Goal: Information Seeking & Learning: Check status

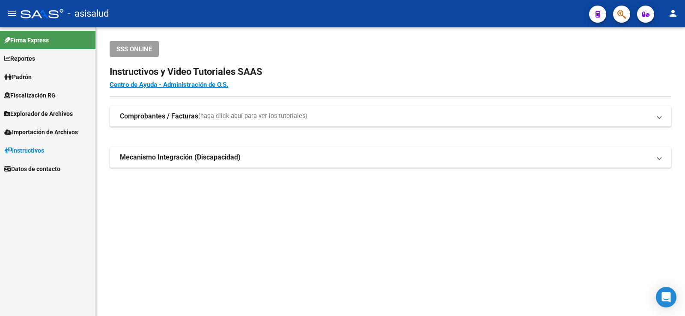
click at [32, 74] on span "Padrón" at bounding box center [17, 76] width 27 height 9
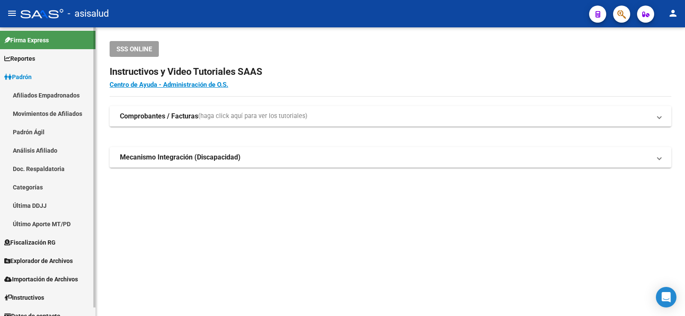
click at [46, 152] on link "Análisis Afiliado" at bounding box center [47, 150] width 95 height 18
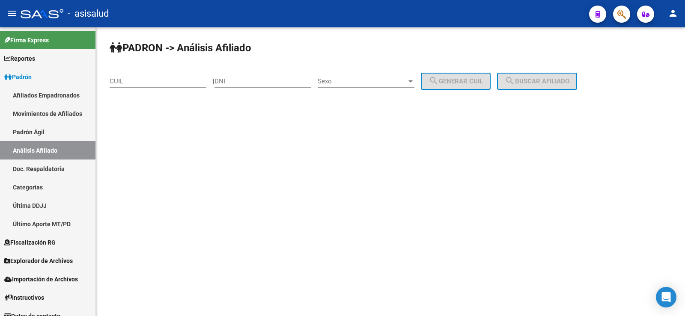
click at [142, 70] on div "CUIL" at bounding box center [158, 78] width 97 height 18
click at [143, 79] on input "CUIL" at bounding box center [158, 81] width 97 height 8
paste input "27-27919522-7"
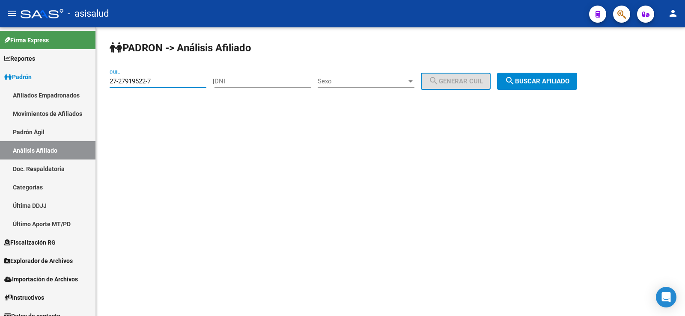
type input "27-27919522-7"
click at [515, 81] on mat-icon "search" at bounding box center [510, 81] width 10 height 10
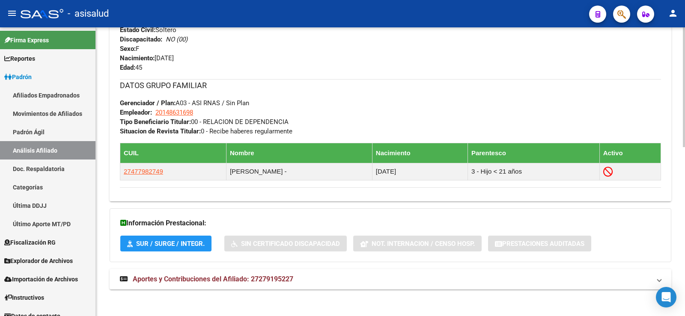
scroll to position [407, 0]
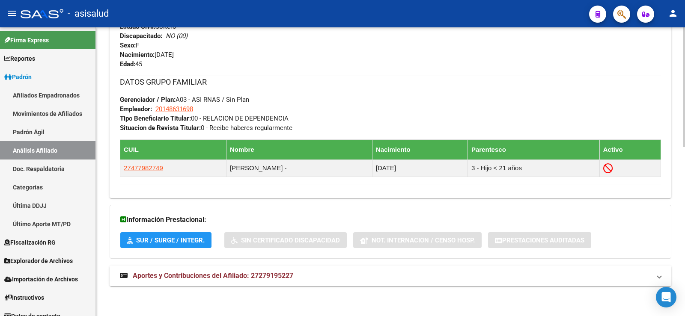
click at [258, 273] on span "Aportes y Contribuciones del Afiliado: 27279195227" at bounding box center [213, 276] width 161 height 8
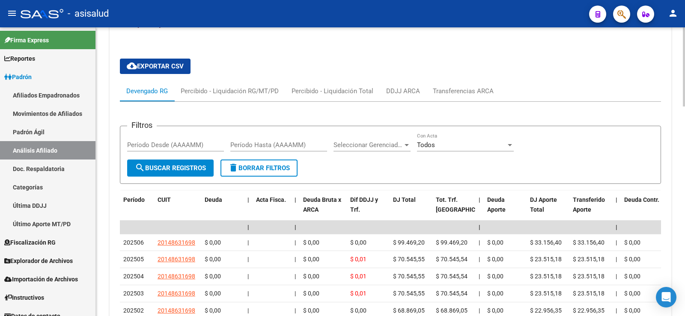
scroll to position [586, 0]
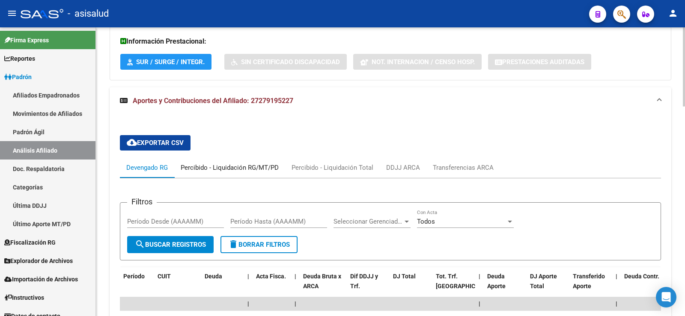
click at [238, 167] on div "Percibido - Liquidación RG/MT/PD" at bounding box center [230, 167] width 98 height 9
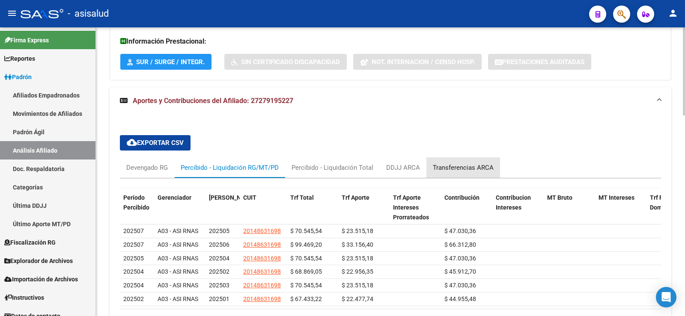
click at [482, 170] on div "Transferencias ARCA" at bounding box center [463, 167] width 61 height 9
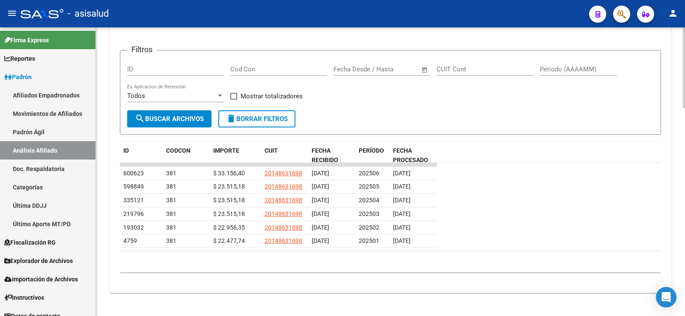
scroll to position [745, 0]
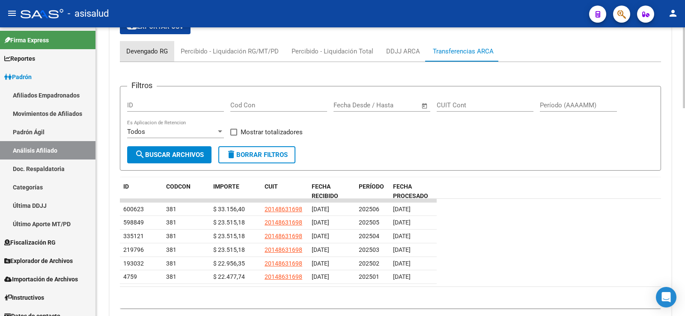
click at [158, 55] on div "Devengado RG" at bounding box center [147, 51] width 42 height 9
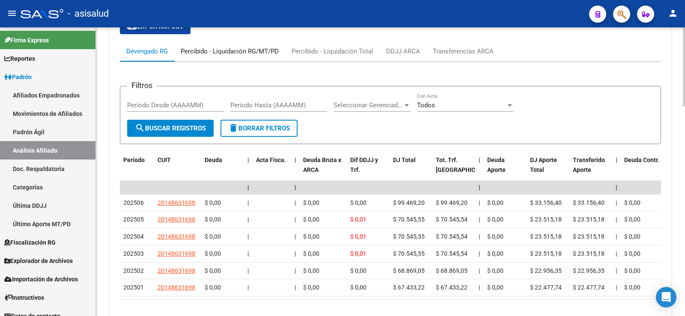
click at [197, 51] on div "Percibido - Liquidación RG/MT/PD" at bounding box center [230, 51] width 98 height 9
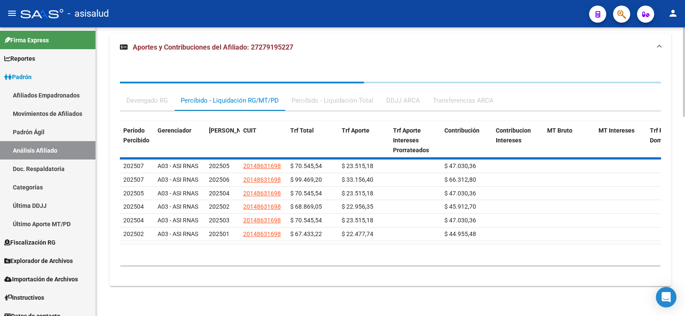
scroll to position [657, 0]
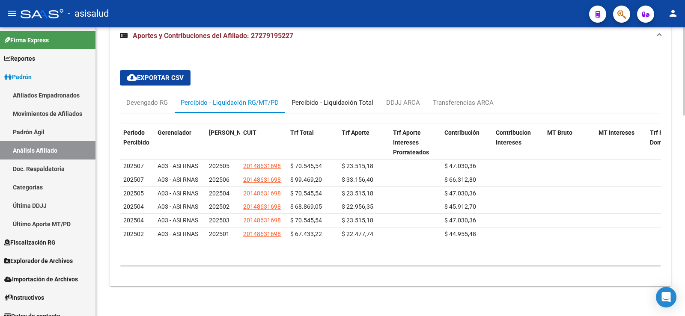
click at [321, 98] on div "Percibido - Liquidación Total" at bounding box center [333, 102] width 82 height 9
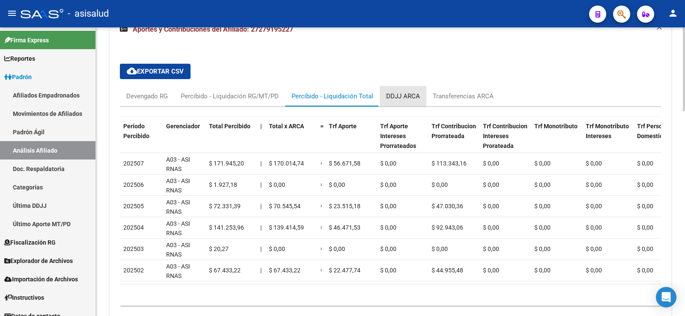
click at [381, 98] on div "DDJJ ARCA" at bounding box center [403, 96] width 47 height 21
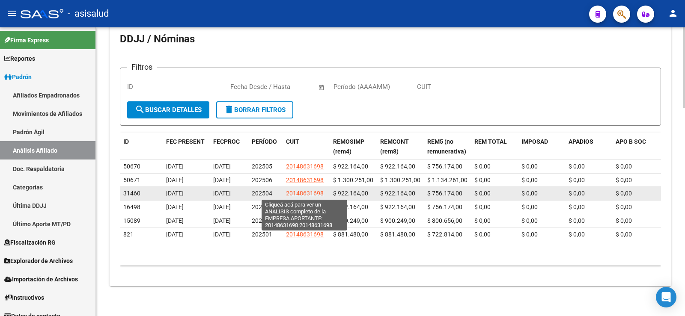
scroll to position [700, 0]
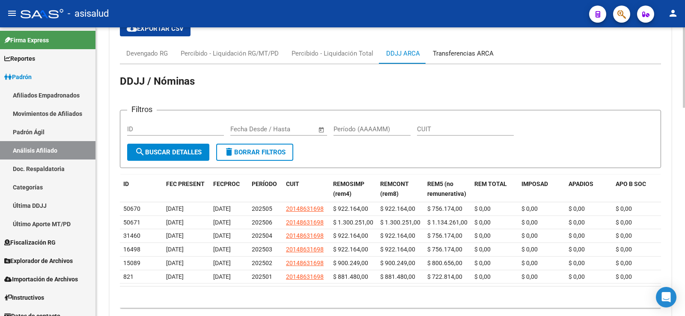
click at [461, 53] on div "Transferencias ARCA" at bounding box center [463, 53] width 61 height 9
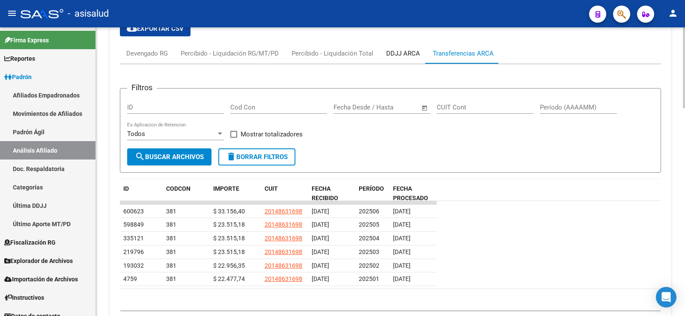
click at [405, 51] on div "DDJJ ARCA" at bounding box center [403, 53] width 34 height 9
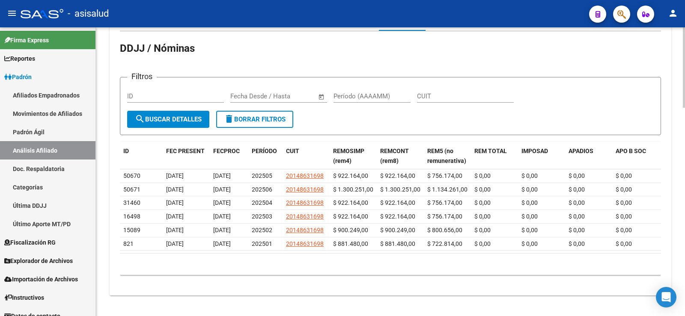
scroll to position [743, 0]
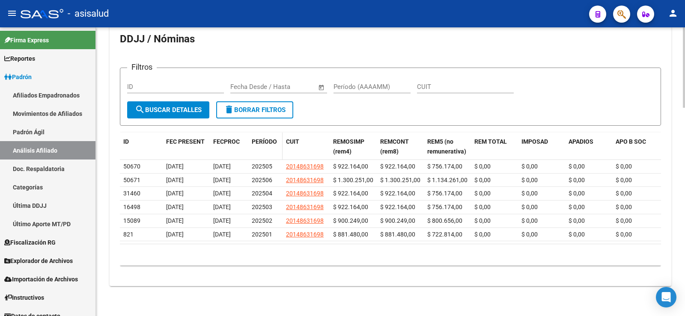
click at [262, 139] on span "PERÍODO" at bounding box center [264, 141] width 25 height 7
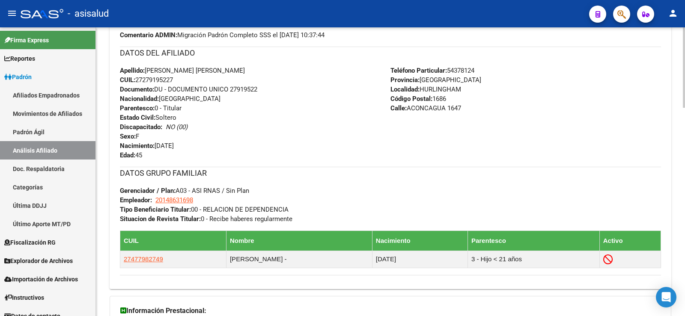
scroll to position [315, 0]
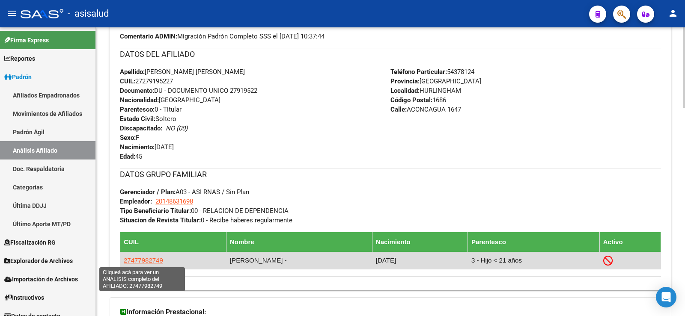
click at [146, 261] on span "27477982749" at bounding box center [143, 260] width 39 height 7
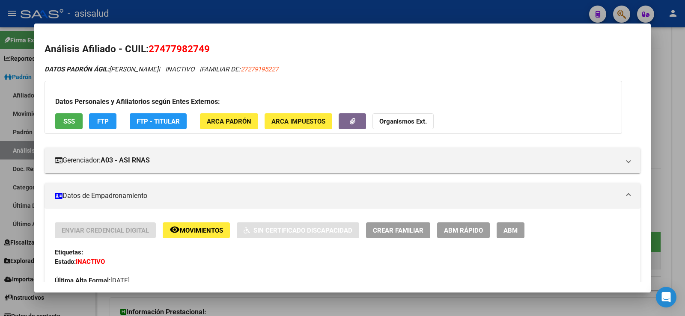
click at [76, 122] on button "SSS" at bounding box center [68, 121] width 27 height 16
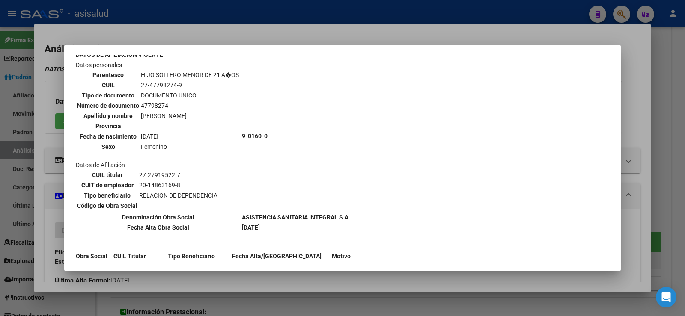
scroll to position [339, 0]
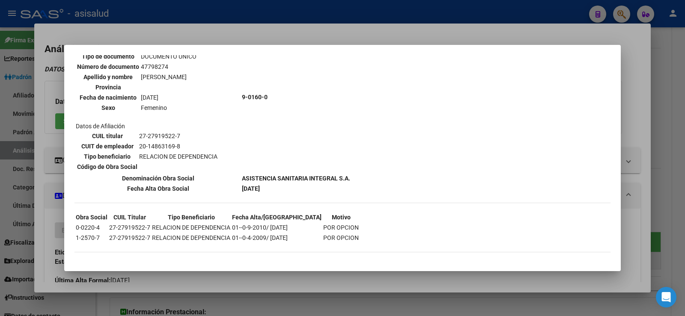
click at [310, 35] on div at bounding box center [342, 158] width 685 height 316
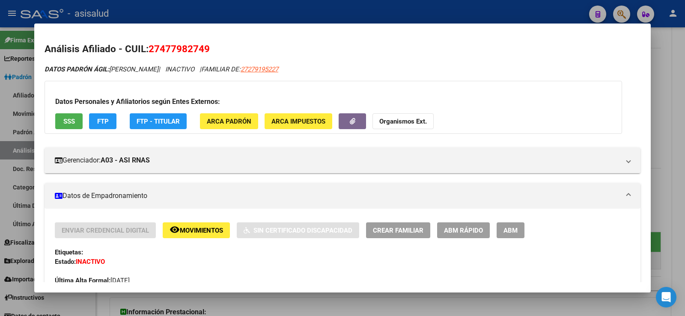
click at [661, 82] on div at bounding box center [342, 158] width 685 height 316
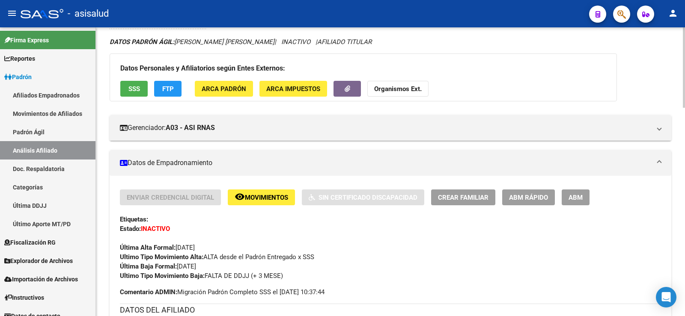
scroll to position [58, 0]
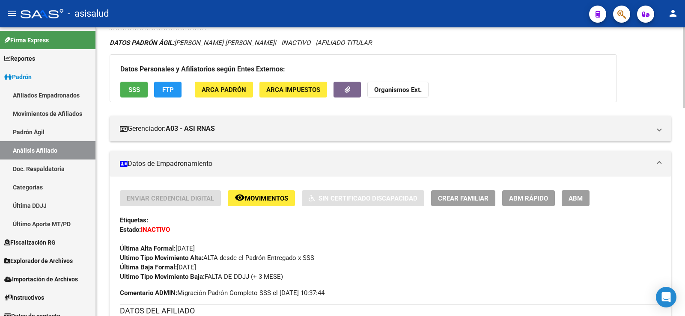
click at [521, 198] on span "ABM Rápido" at bounding box center [528, 199] width 39 height 8
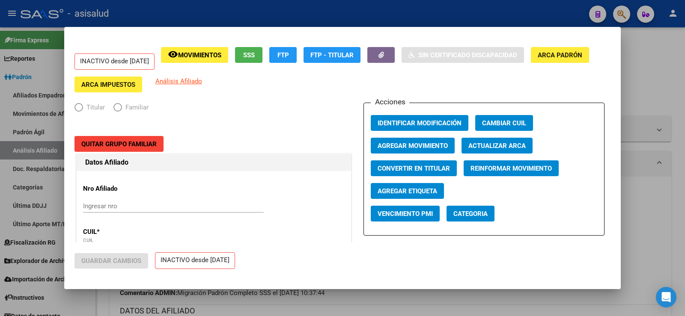
radio input "true"
type input "20-14863169-8"
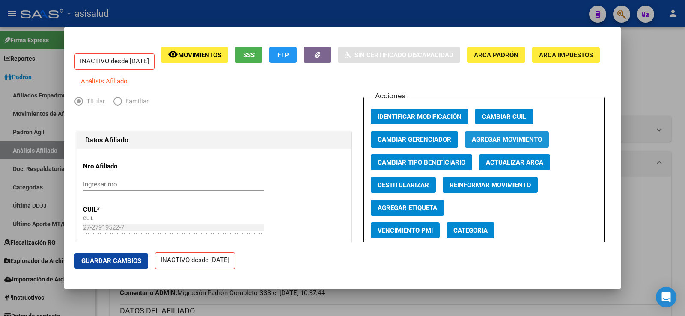
click at [498, 144] on span "Agregar Movimiento" at bounding box center [507, 140] width 70 height 8
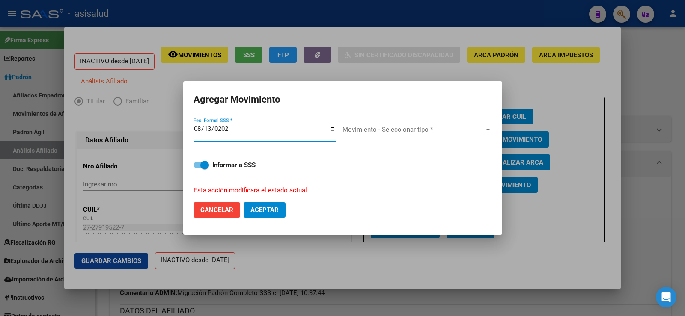
type input "2025-08-13"
click at [414, 128] on span "Movimiento - Seleccionar tipo *" at bounding box center [413, 130] width 142 height 8
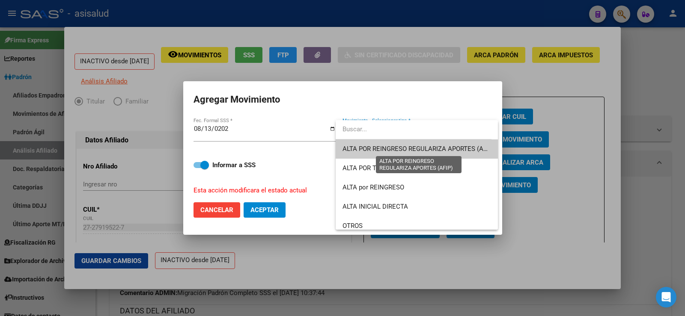
click at [424, 149] on span "ALTA POR REINGRESO REGULARIZA APORTES (AFIP)" at bounding box center [418, 149] width 152 height 8
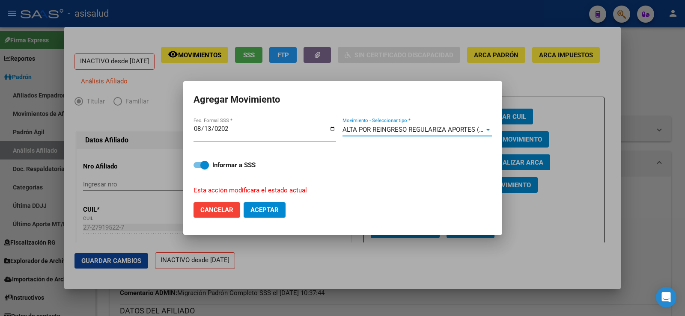
click at [272, 211] on span "Aceptar" at bounding box center [264, 210] width 28 height 8
checkbox input "false"
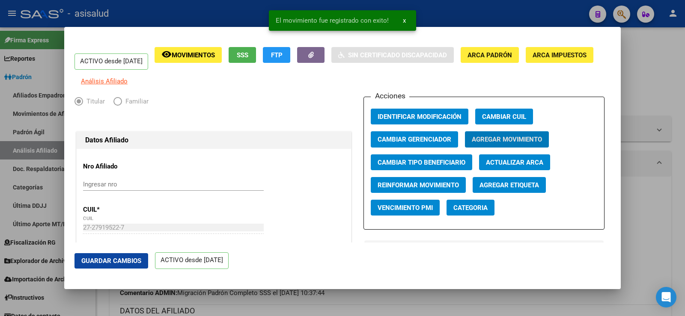
click at [134, 259] on span "Guardar Cambios" at bounding box center [111, 261] width 60 height 8
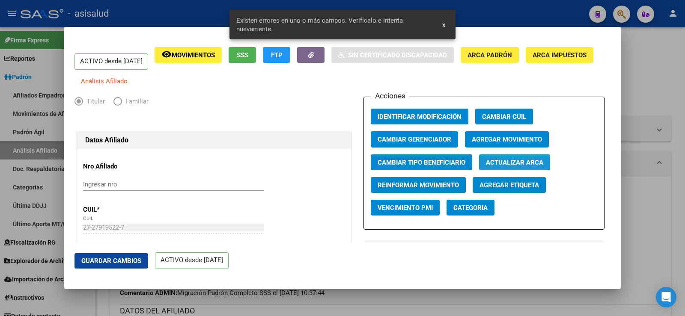
click at [506, 166] on span "Actualizar ARCA" at bounding box center [514, 163] width 57 height 8
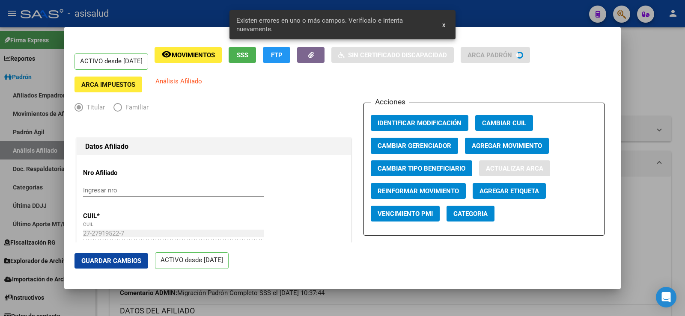
type input "BARNETO NATALIA VERONICA"
type input "HURLINGHAM"
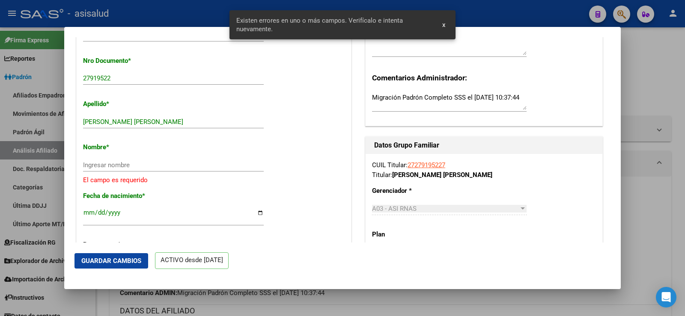
scroll to position [257, 0]
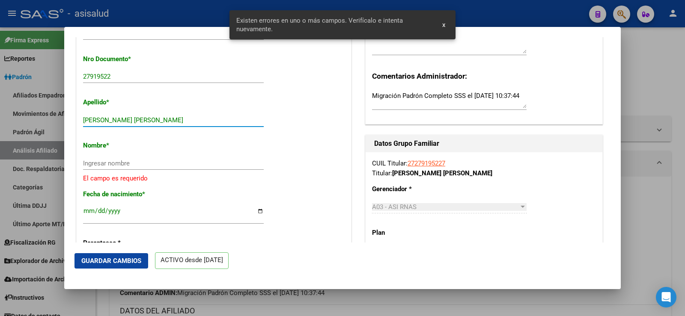
drag, startPoint x: 113, startPoint y: 124, endPoint x: 176, endPoint y: 124, distance: 63.4
click at [176, 124] on input "BARNETO NATALIA VERONICA" at bounding box center [173, 120] width 181 height 8
type input "BARNETO"
click at [114, 167] on input "Ingresar nombre" at bounding box center [173, 164] width 181 height 8
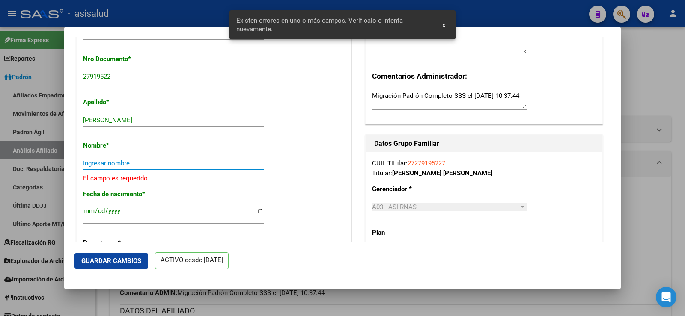
paste input "NATALIA VERONICA"
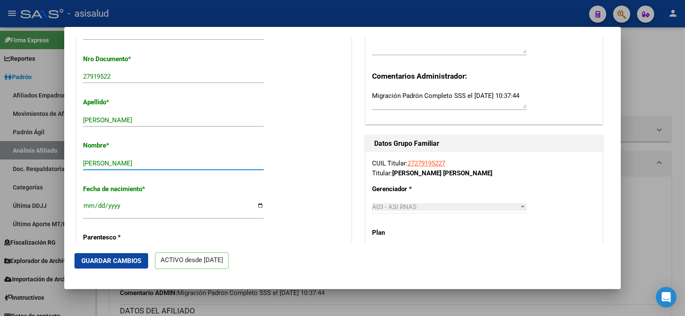
type input "NATALIA VERONICA"
click at [122, 262] on span "Guardar Cambios" at bounding box center [111, 261] width 60 height 8
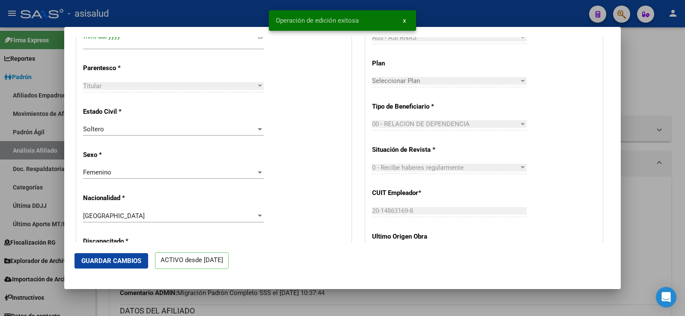
scroll to position [428, 0]
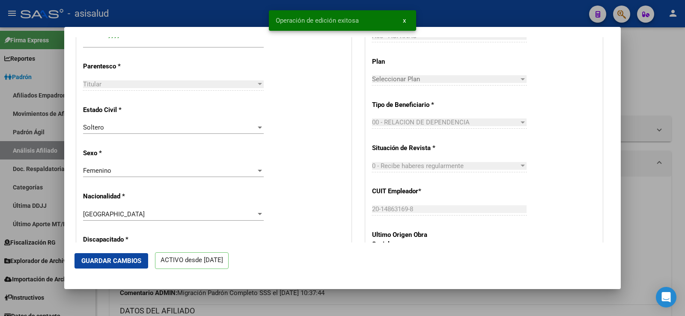
click at [671, 83] on div at bounding box center [342, 158] width 685 height 316
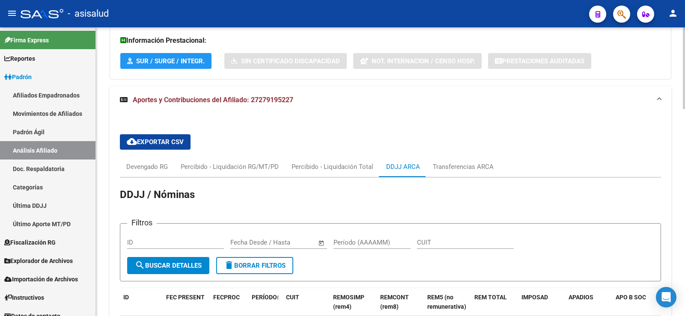
scroll to position [734, 0]
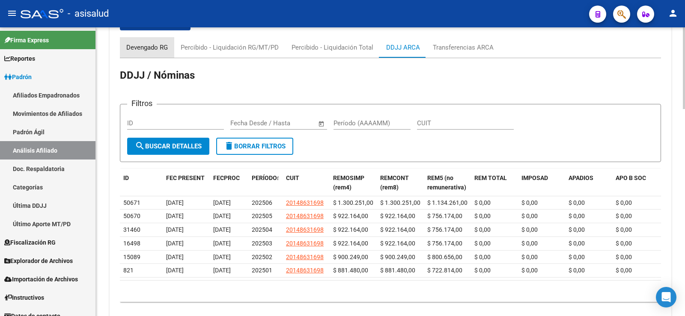
click at [155, 47] on div "Devengado RG" at bounding box center [147, 47] width 42 height 9
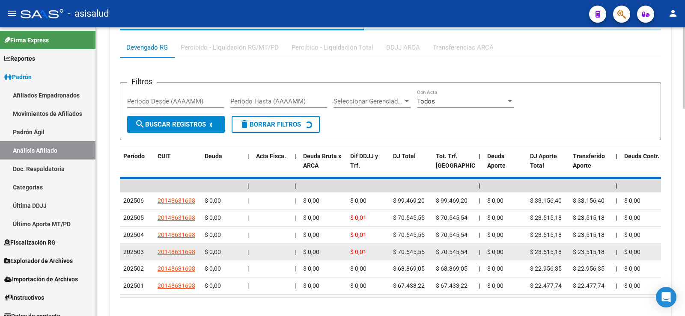
scroll to position [691, 0]
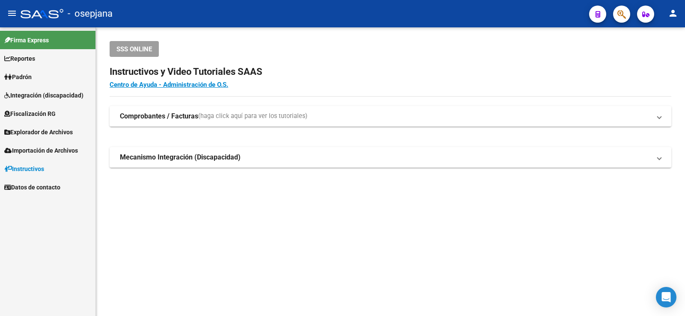
click at [21, 70] on link "Padrón" at bounding box center [47, 77] width 95 height 18
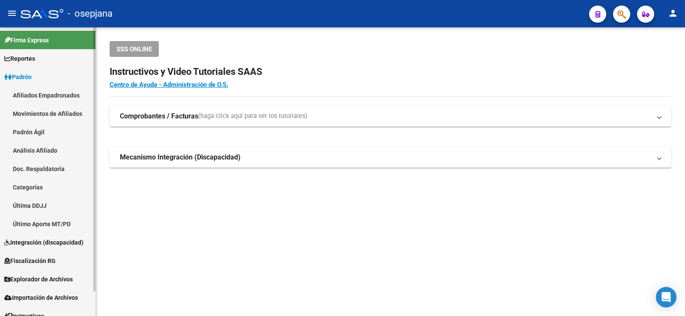
click at [37, 147] on link "Análisis Afiliado" at bounding box center [47, 150] width 95 height 18
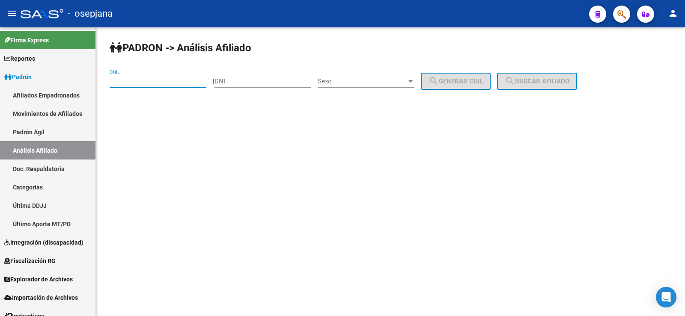
click at [140, 80] on input "CUIL" at bounding box center [158, 81] width 97 height 8
paste input "27-26141551-3"
type input "27-26141551-3"
click at [568, 83] on span "search Buscar afiliado" at bounding box center [537, 81] width 65 height 8
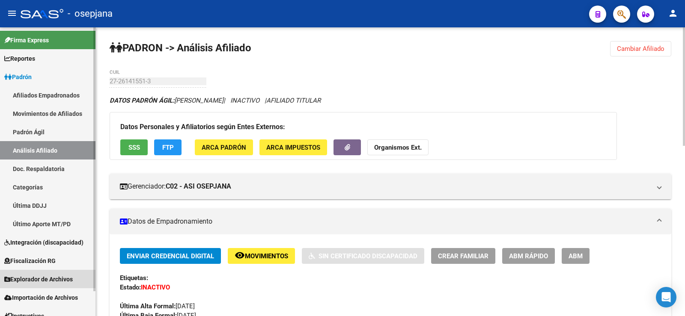
click at [45, 281] on span "Explorador de Archivos" at bounding box center [38, 279] width 68 height 9
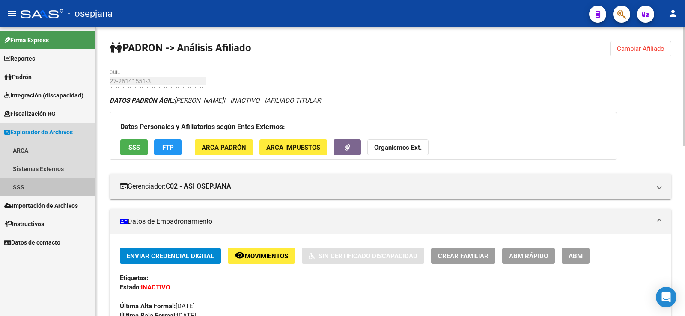
click at [20, 188] on link "SSS" at bounding box center [47, 187] width 95 height 18
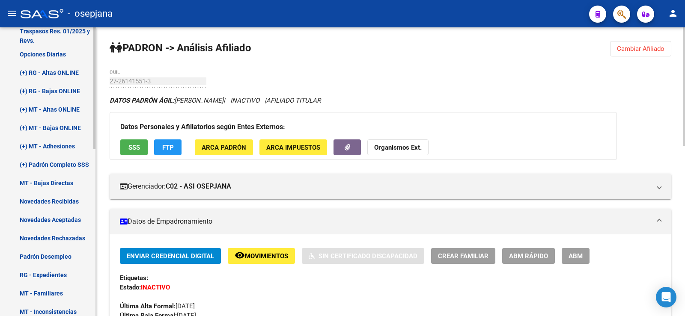
scroll to position [171, 0]
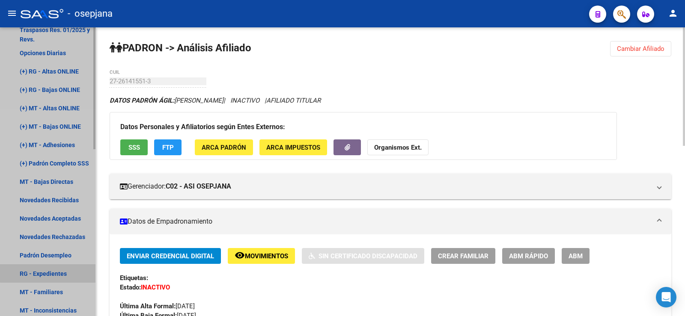
click at [62, 272] on link "RG - Expedientes" at bounding box center [47, 274] width 95 height 18
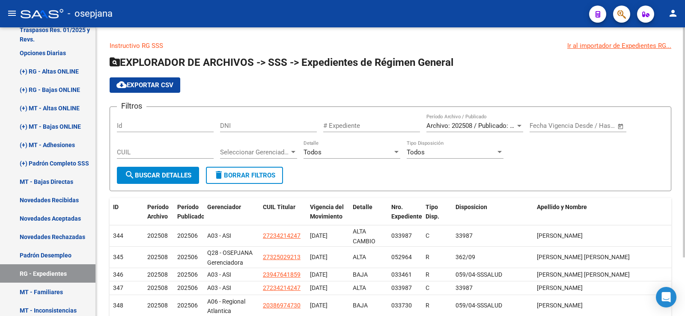
click at [183, 155] on input "CUIL" at bounding box center [165, 153] width 97 height 8
paste input "27-26141551-3"
click at [155, 152] on input "27-26141551-3" at bounding box center [165, 153] width 97 height 8
type input "27-26141551-3"
click at [153, 172] on span "search Buscar Detalles" at bounding box center [158, 176] width 67 height 8
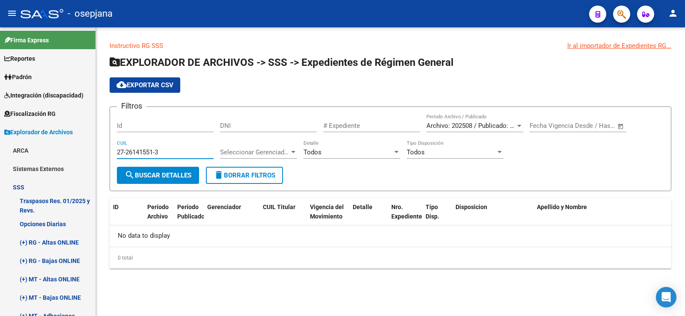
drag, startPoint x: 164, startPoint y: 150, endPoint x: 101, endPoint y: 153, distance: 63.9
click at [101, 153] on div "Instructivo RG SSS Ir al importador de Expedientes RG... EXPLORADOR DE ARCHIVOS…" at bounding box center [390, 161] width 589 height 269
click at [29, 74] on span "Padrón" at bounding box center [17, 76] width 27 height 9
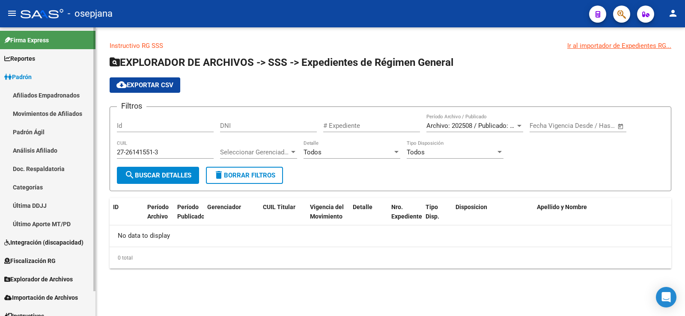
click at [42, 153] on link "Análisis Afiliado" at bounding box center [47, 150] width 95 height 18
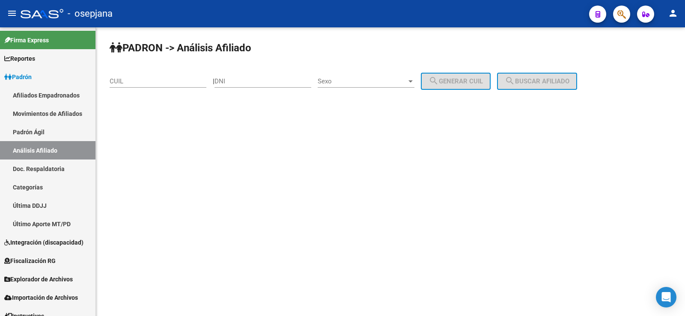
click at [147, 86] on div "CUIL" at bounding box center [158, 78] width 97 height 18
paste input "27-26141551-3"
click at [529, 87] on button "search Buscar afiliado" at bounding box center [537, 81] width 80 height 17
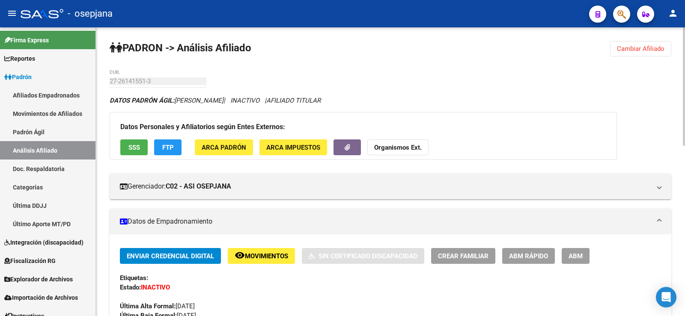
click at [173, 152] on button "FTP" at bounding box center [167, 148] width 27 height 16
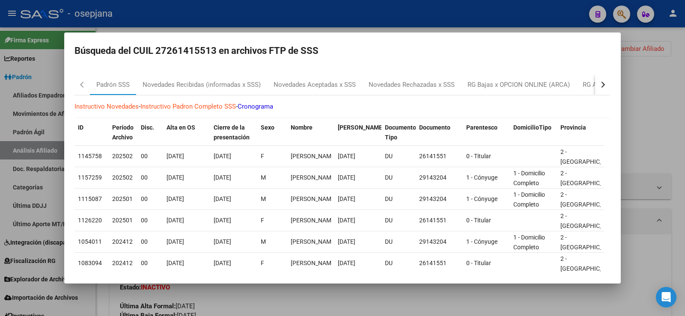
click at [599, 83] on div "button" at bounding box center [602, 85] width 6 height 6
click at [465, 9] on div at bounding box center [342, 158] width 685 height 316
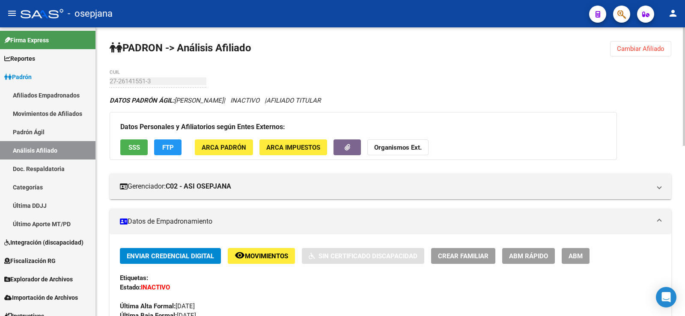
click at [174, 147] on button "FTP" at bounding box center [167, 148] width 27 height 16
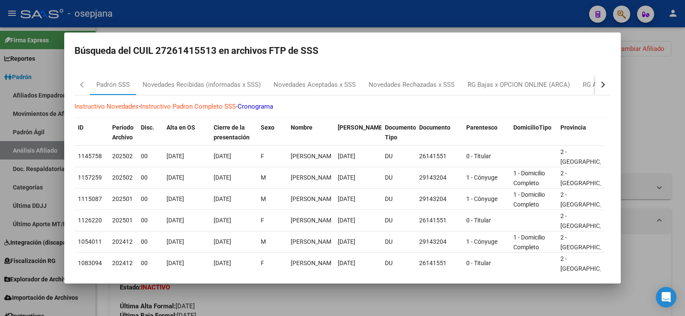
click at [650, 96] on div at bounding box center [342, 158] width 685 height 316
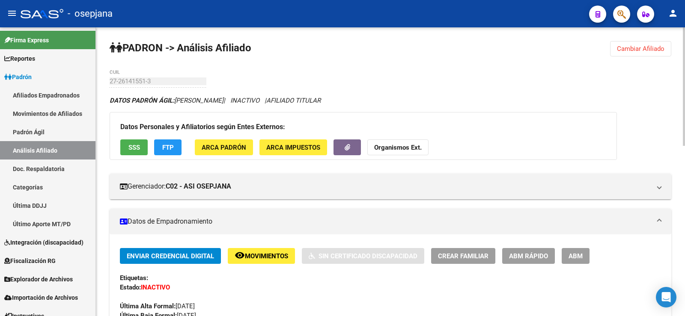
click at [640, 51] on span "Cambiar Afiliado" at bounding box center [641, 49] width 48 height 8
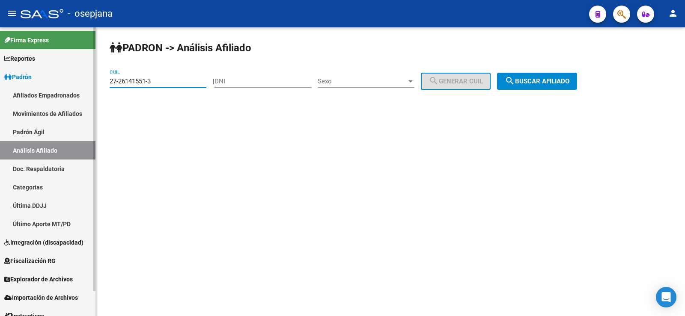
drag, startPoint x: 164, startPoint y: 80, endPoint x: 81, endPoint y: 78, distance: 83.1
click at [81, 78] on mat-sidenav-container "Firma Express Reportes Ingresos Devengados Análisis Histórico Detalles Transfer…" at bounding box center [342, 171] width 685 height 289
paste input "0-32422448-4"
type input "20-32422448-4"
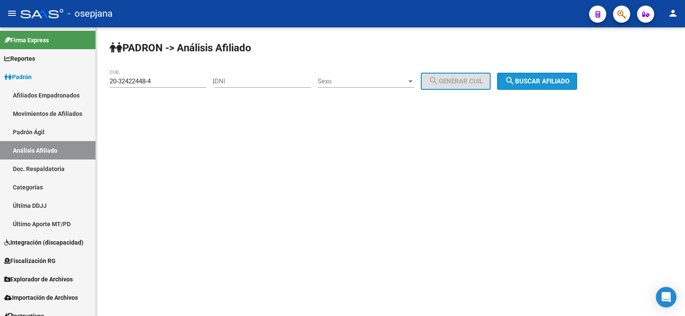
drag, startPoint x: 525, startPoint y: 82, endPoint x: 512, endPoint y: 92, distance: 16.8
click at [515, 82] on mat-icon "search" at bounding box center [510, 81] width 10 height 10
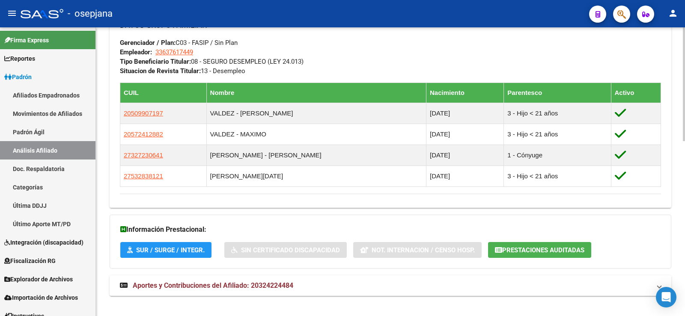
scroll to position [446, 0]
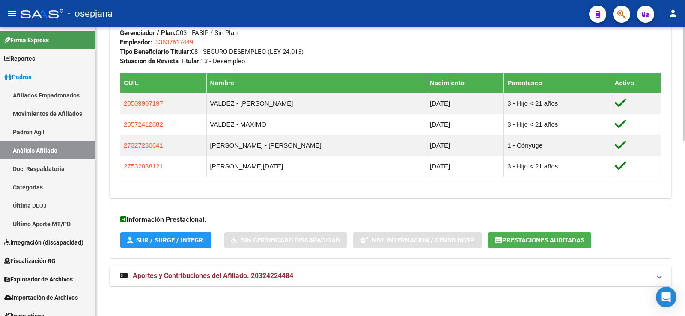
click at [282, 280] on strong "Aportes y Contribuciones del Afiliado: 20324224484" at bounding box center [206, 275] width 173 height 9
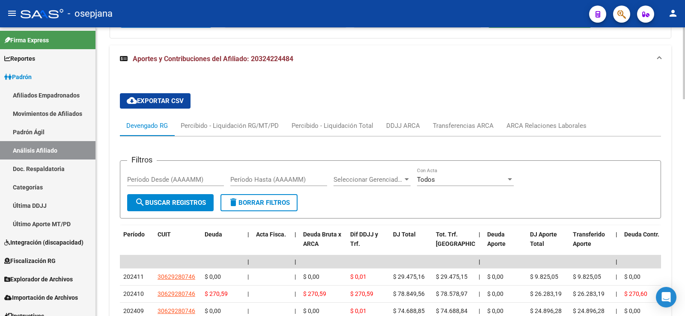
scroll to position [709, 0]
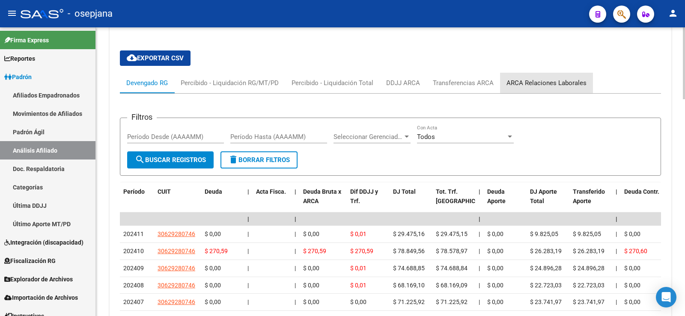
click at [560, 77] on div "ARCA Relaciones Laborales" at bounding box center [546, 83] width 93 height 21
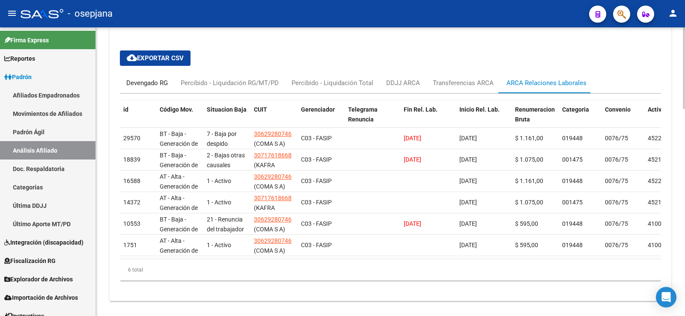
click at [158, 75] on div "Devengado RG" at bounding box center [147, 83] width 54 height 21
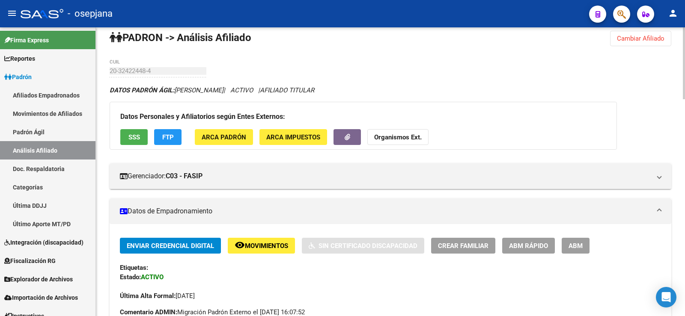
scroll to position [0, 0]
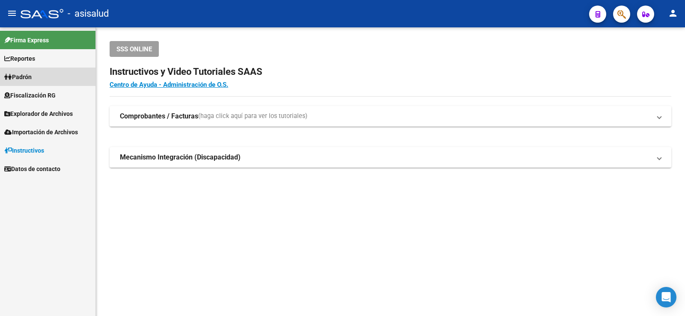
click at [27, 76] on span "Padrón" at bounding box center [17, 76] width 27 height 9
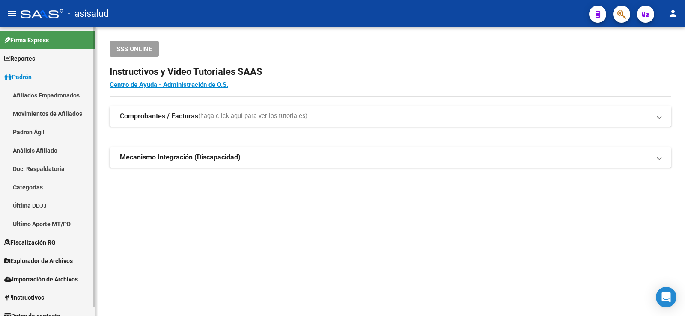
click at [42, 156] on link "Análisis Afiliado" at bounding box center [47, 150] width 95 height 18
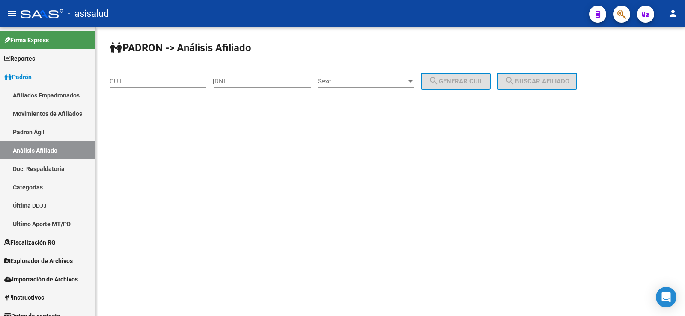
click at [188, 86] on div "CUIL" at bounding box center [158, 78] width 97 height 18
paste input "20-32422448-4"
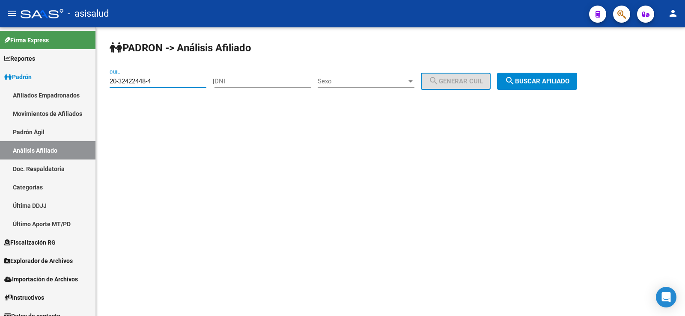
type input "20-32422448-4"
click at [560, 86] on button "search Buscar afiliado" at bounding box center [537, 81] width 80 height 17
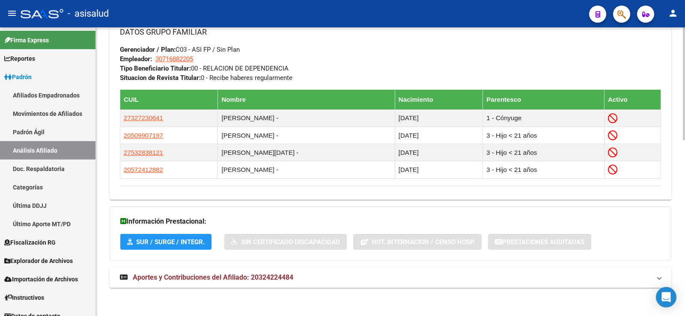
scroll to position [450, 0]
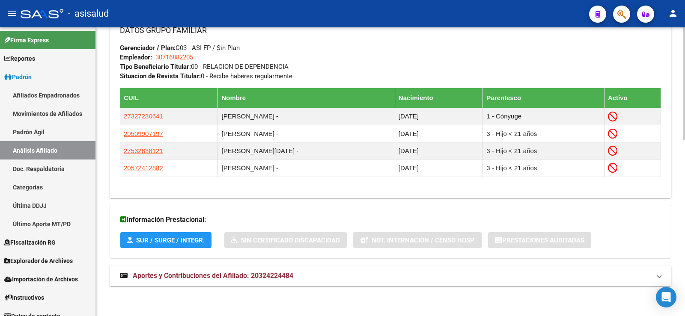
click at [251, 274] on span "Aportes y Contribuciones del Afiliado: 20324224484" at bounding box center [213, 276] width 161 height 8
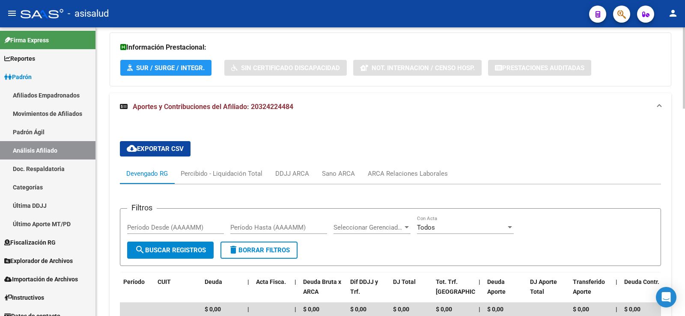
scroll to position [670, 0]
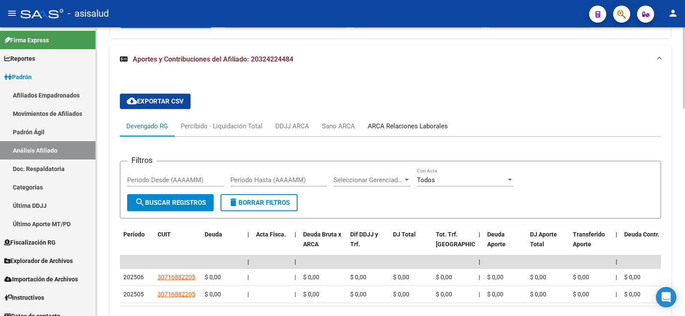
click at [416, 131] on div "ARCA Relaciones Laborales" at bounding box center [407, 126] width 93 height 21
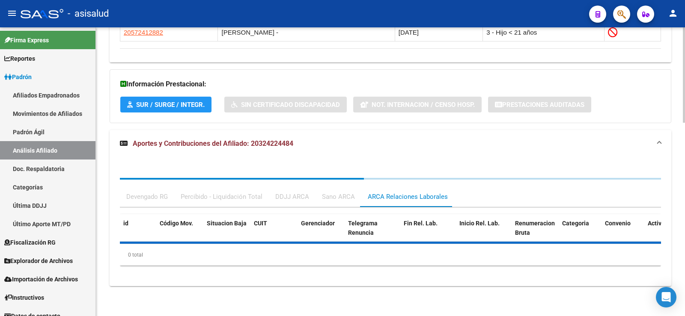
scroll to position [627, 0]
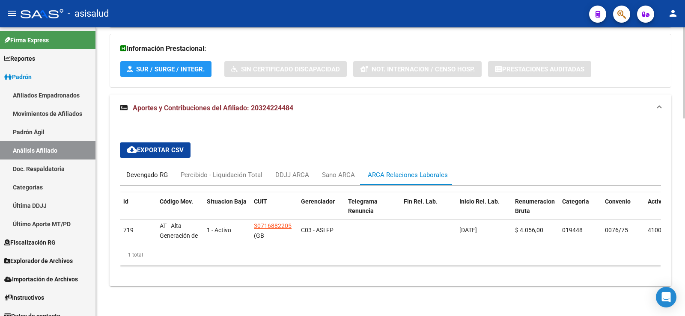
click at [146, 170] on div "Devengado RG" at bounding box center [147, 174] width 42 height 9
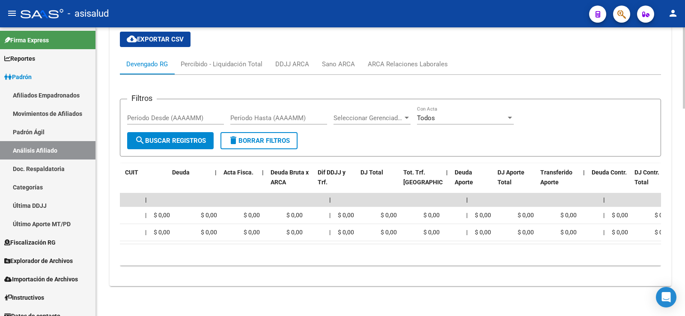
scroll to position [0, 0]
